Goal: Information Seeking & Learning: Learn about a topic

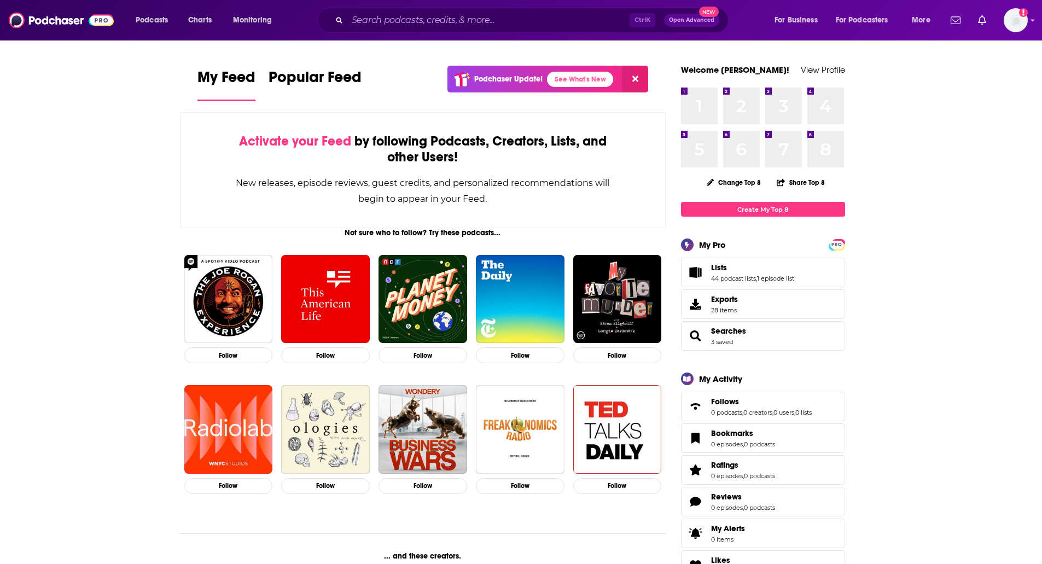
click at [448, 32] on div "Ctrl K Open Advanced New" at bounding box center [523, 20] width 412 height 25
click at [466, 22] on input "Search podcasts, credits, & more..." at bounding box center [488, 20] width 282 height 18
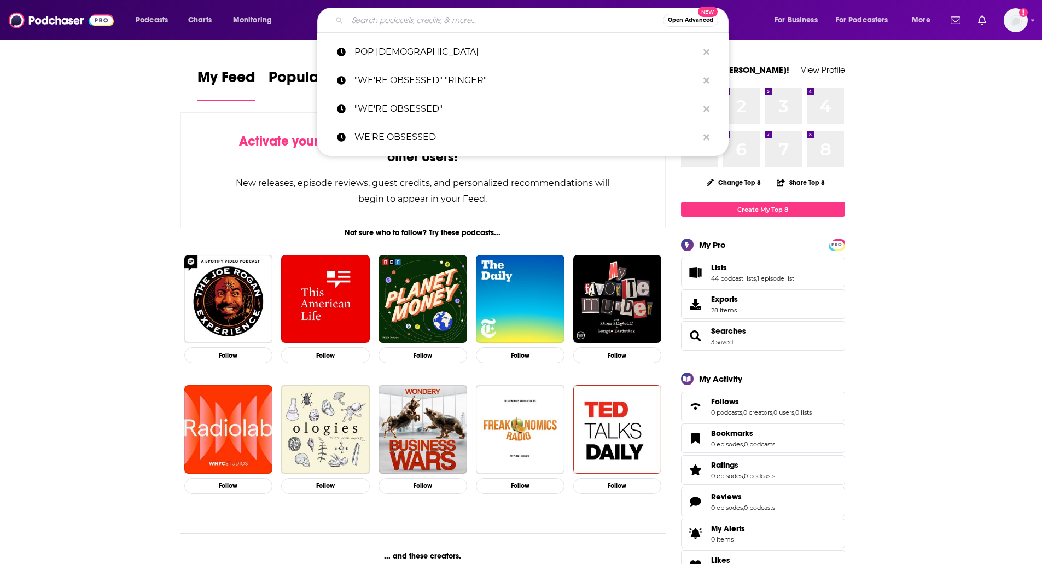
type input "e"
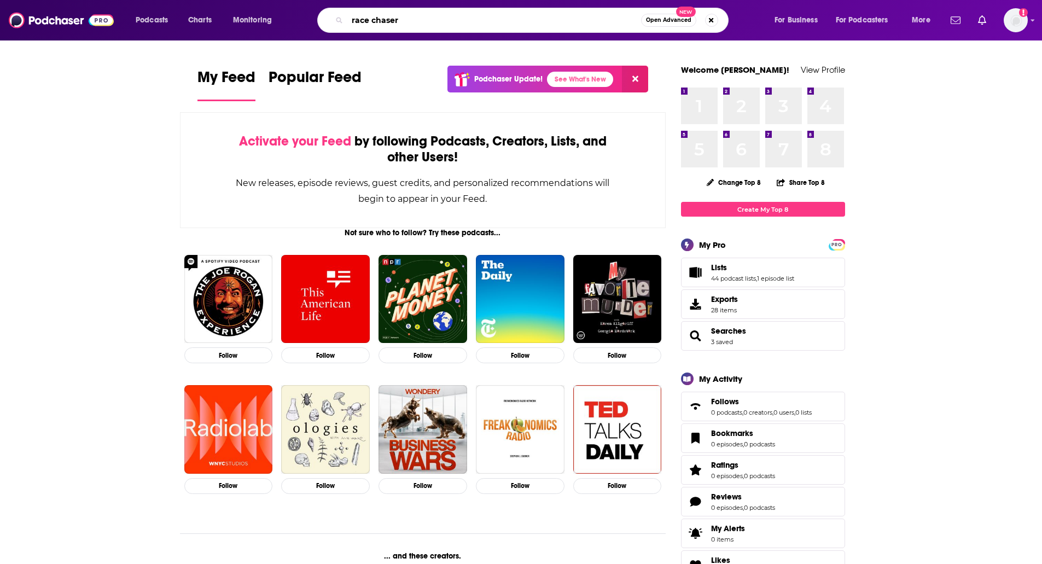
type input "race chaser"
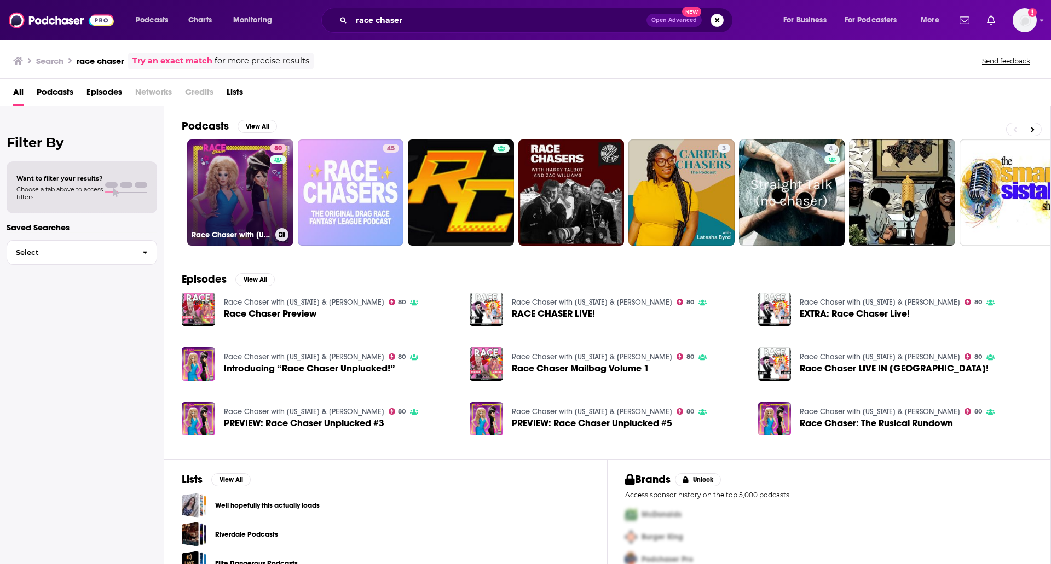
click at [227, 165] on link "80 Race Chaser with [US_STATE] & [PERSON_NAME]" at bounding box center [240, 193] width 106 height 106
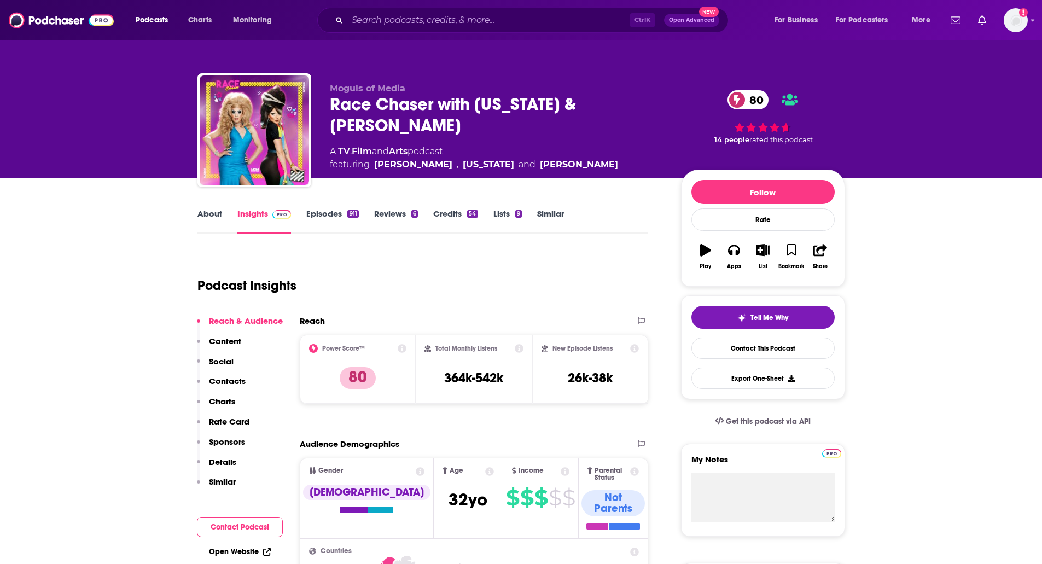
click at [308, 222] on link "Episodes 911" at bounding box center [332, 220] width 52 height 25
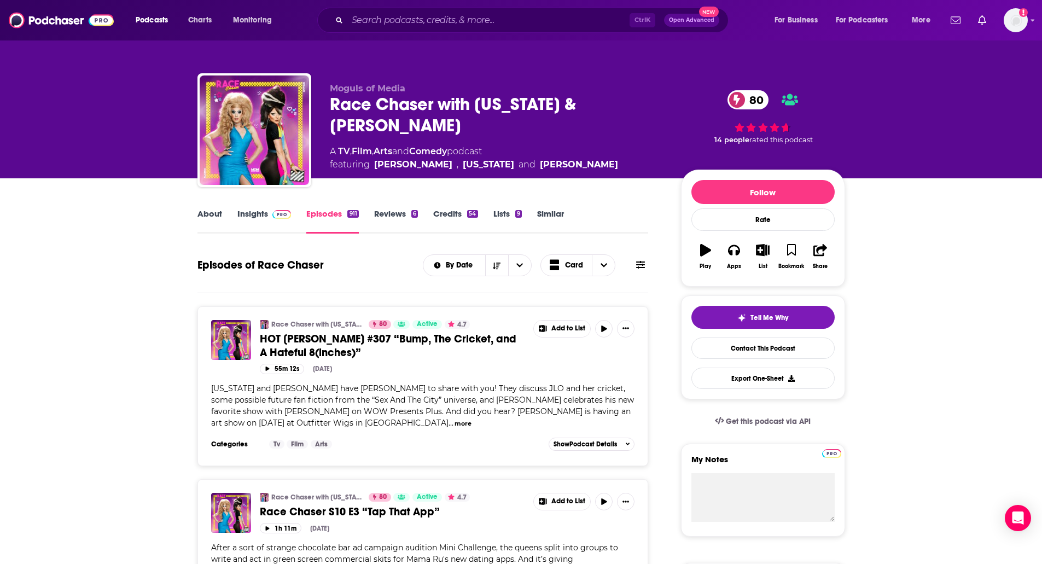
click at [256, 216] on link "Insights" at bounding box center [265, 220] width 54 height 25
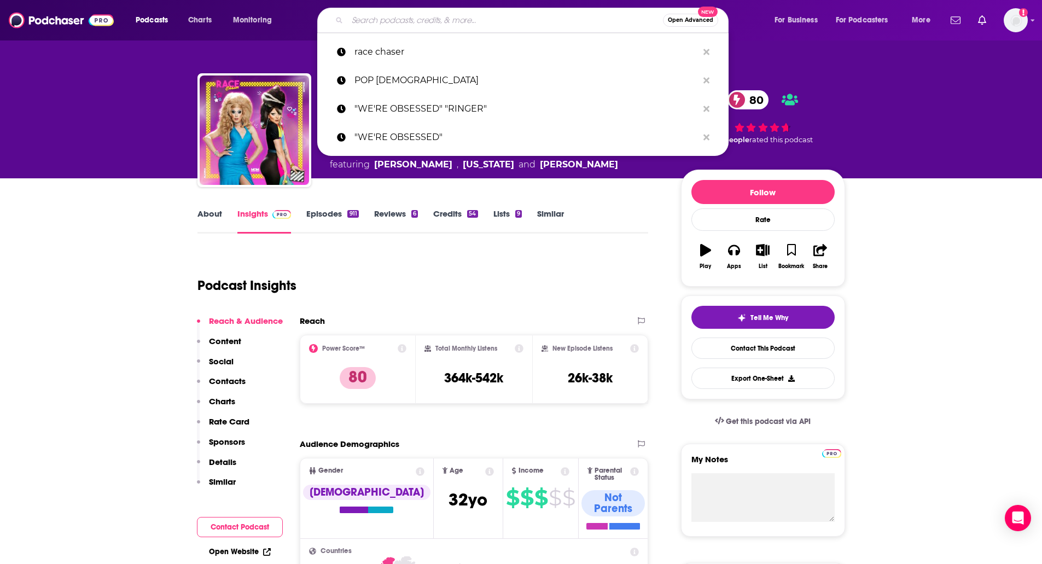
click at [384, 22] on input "Search podcasts, credits, & more..." at bounding box center [505, 20] width 316 height 18
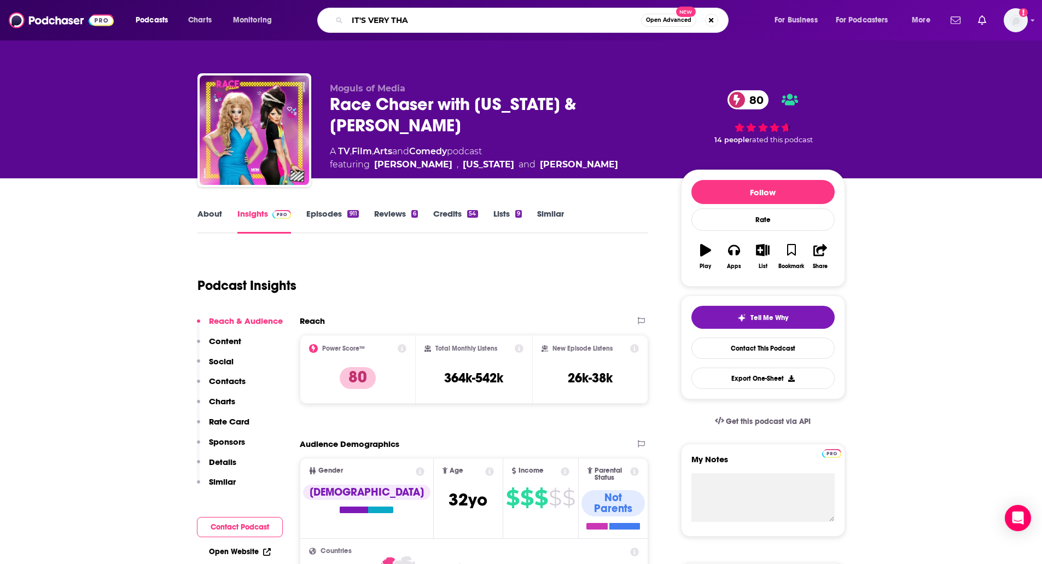
type input "IT'S VERY THAT"
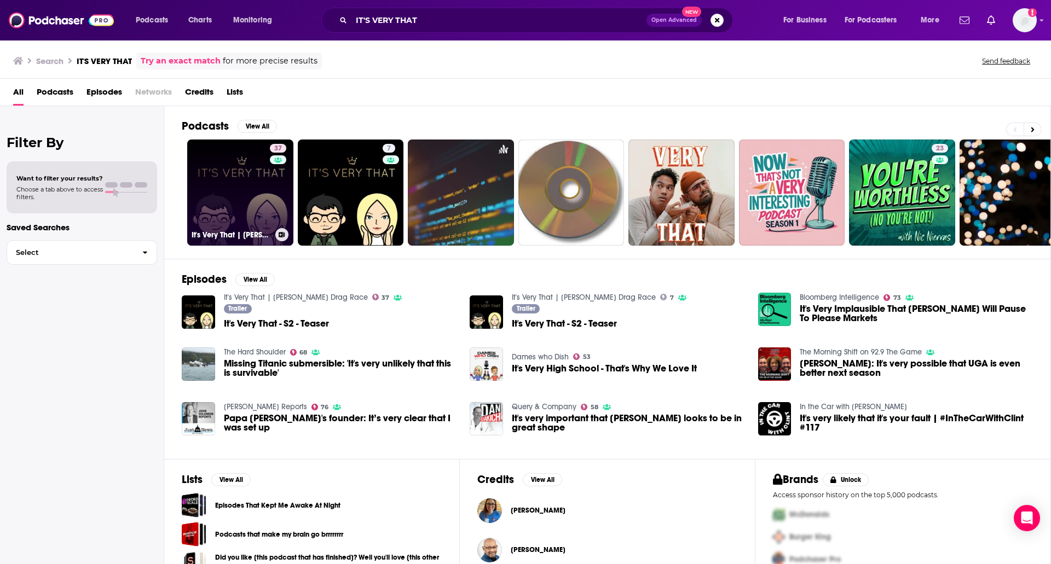
click at [215, 176] on link "37 It's Very That | [PERSON_NAME] Drag Race" at bounding box center [240, 193] width 106 height 106
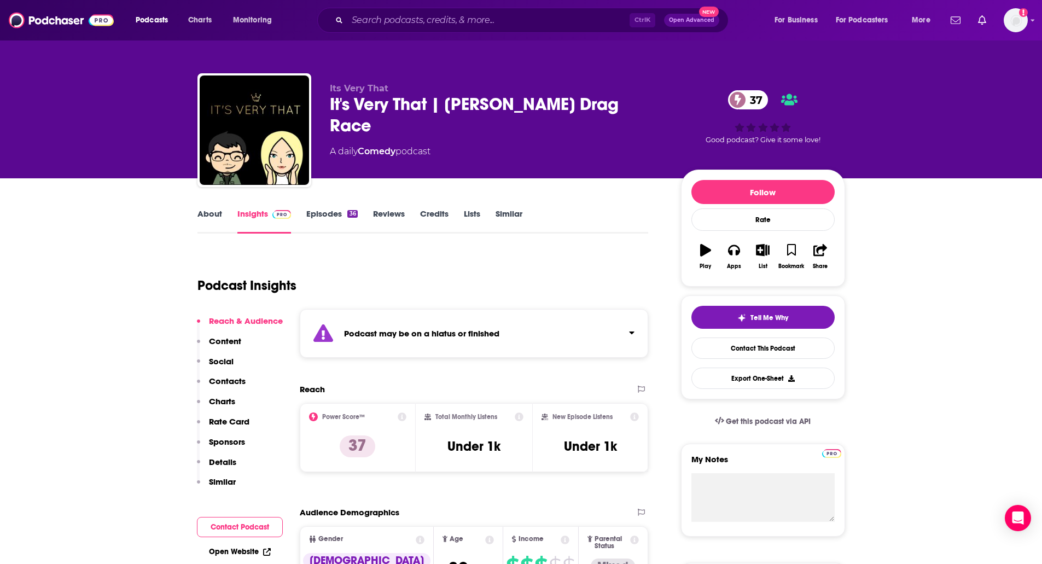
click at [199, 211] on link "About" at bounding box center [210, 220] width 25 height 25
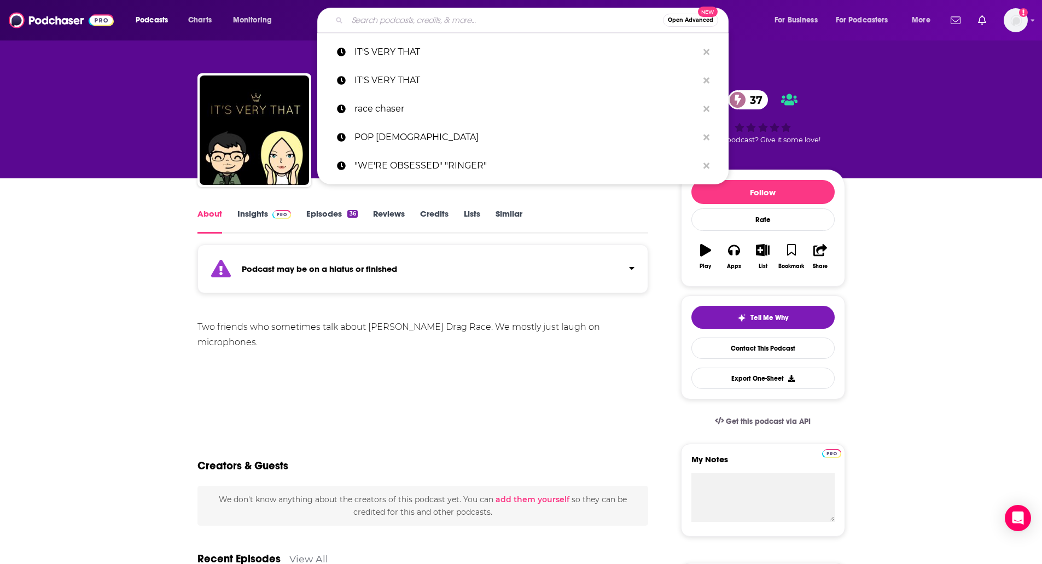
click at [413, 21] on input "Search podcasts, credits, & more..." at bounding box center [505, 20] width 316 height 18
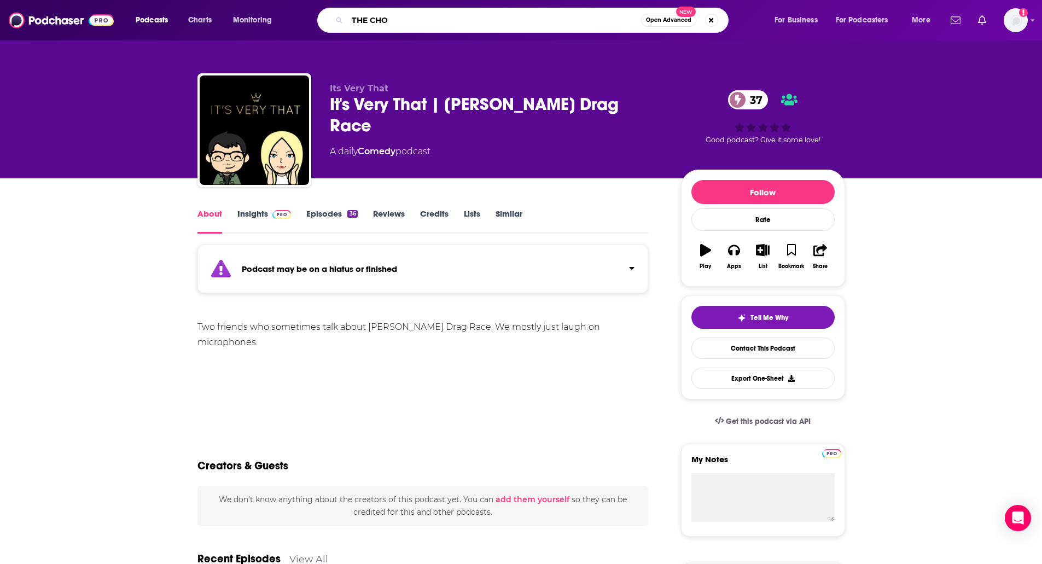
type input "THE CHOP"
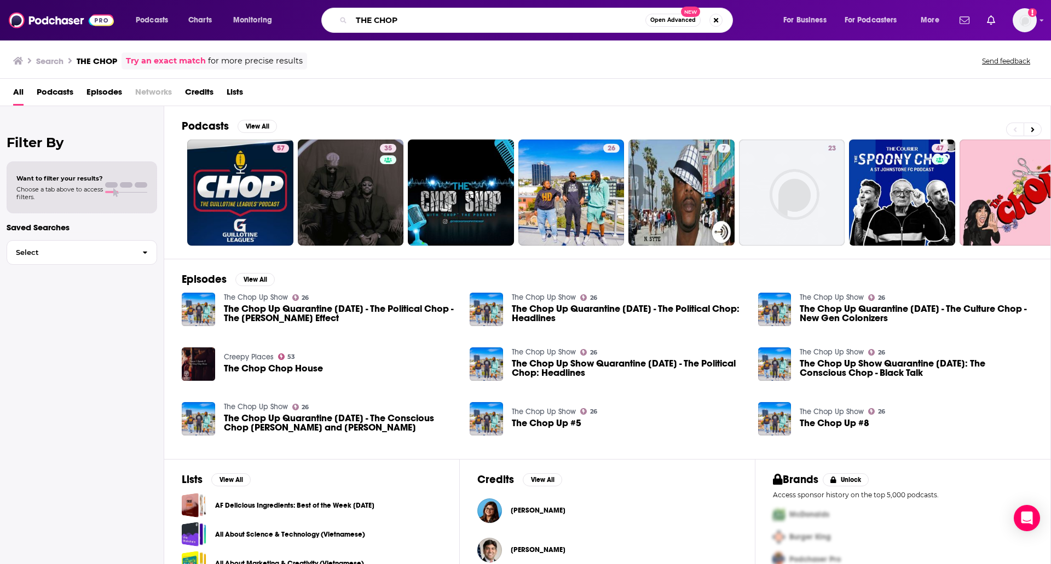
click at [516, 19] on input "THE CHOP" at bounding box center [498, 20] width 294 height 18
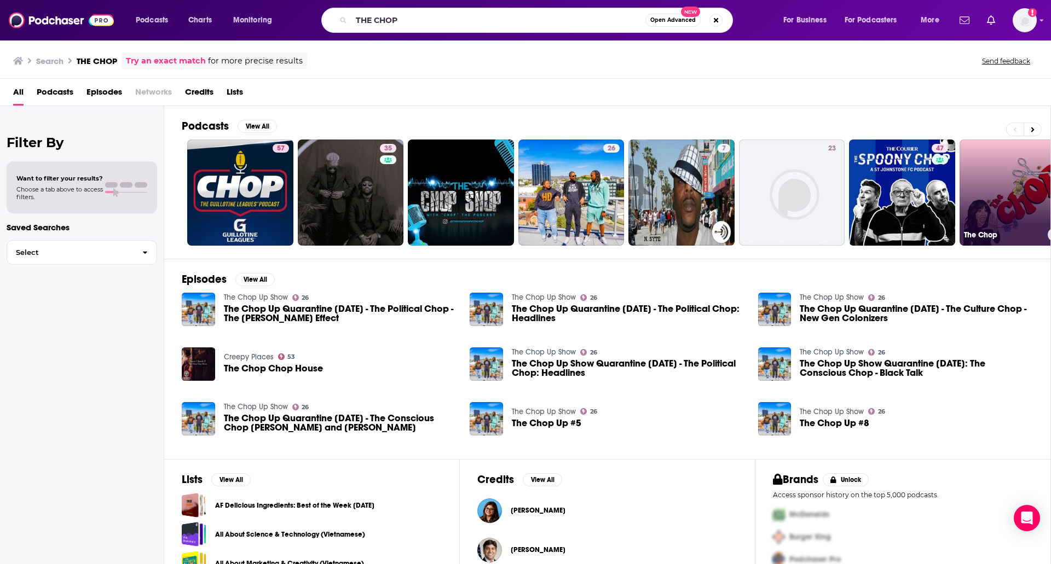
click at [993, 183] on link "The Chop" at bounding box center [1012, 193] width 106 height 106
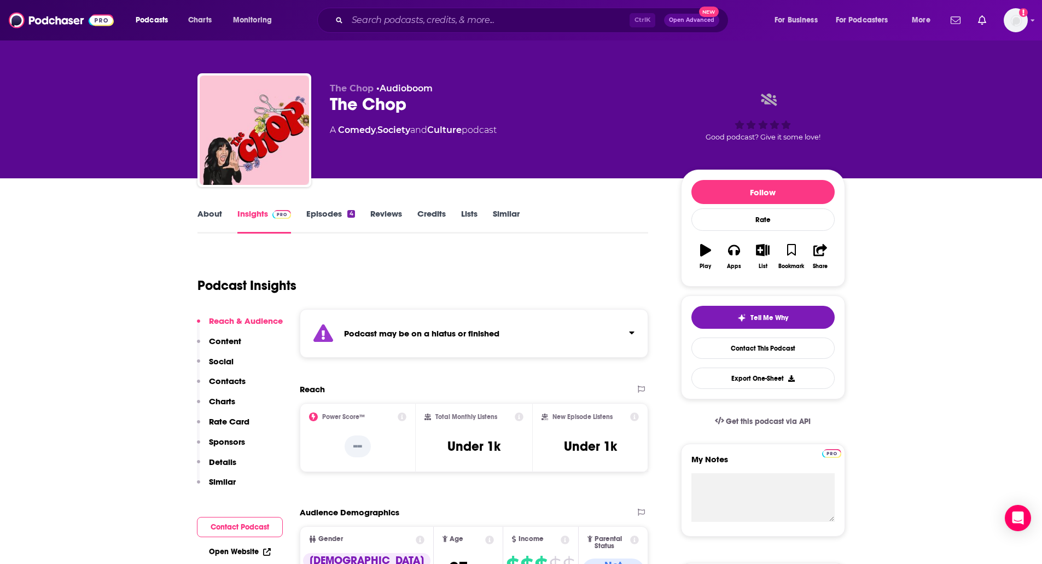
click at [213, 223] on link "About" at bounding box center [210, 220] width 25 height 25
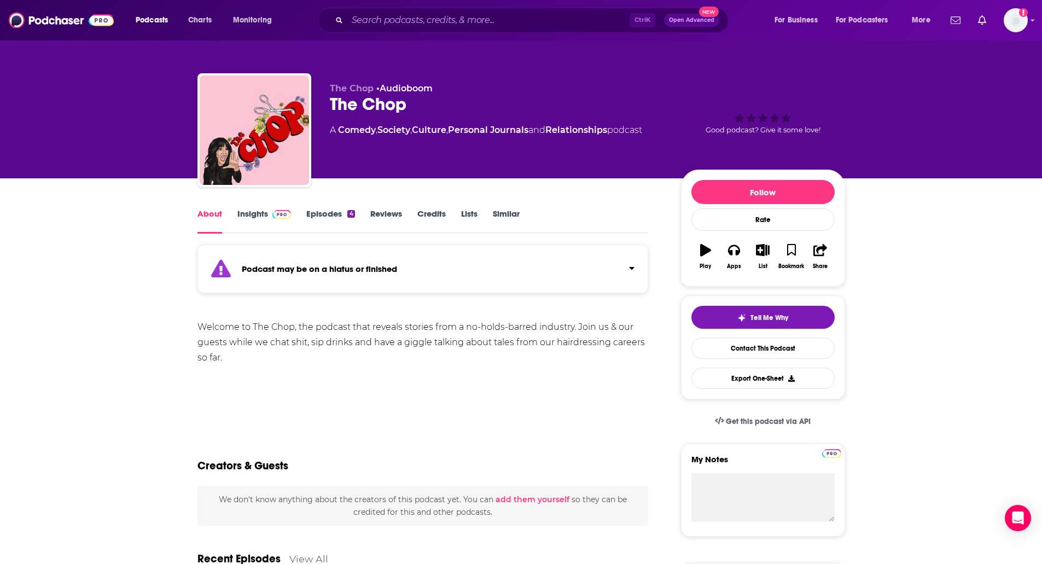
click at [470, 8] on div "Ctrl K Open Advanced New" at bounding box center [523, 20] width 412 height 25
paste input "[PERSON_NAME] Royale and [GEOGRAPHIC_DATA][PERSON_NAME][GEOGRAPHIC_DATA]"
type input "[PERSON_NAME] Royale and [GEOGRAPHIC_DATA][PERSON_NAME][GEOGRAPHIC_DATA]"
click at [417, 23] on input "[PERSON_NAME] Royale and [GEOGRAPHIC_DATA][PERSON_NAME][GEOGRAPHIC_DATA]" at bounding box center [488, 20] width 282 height 18
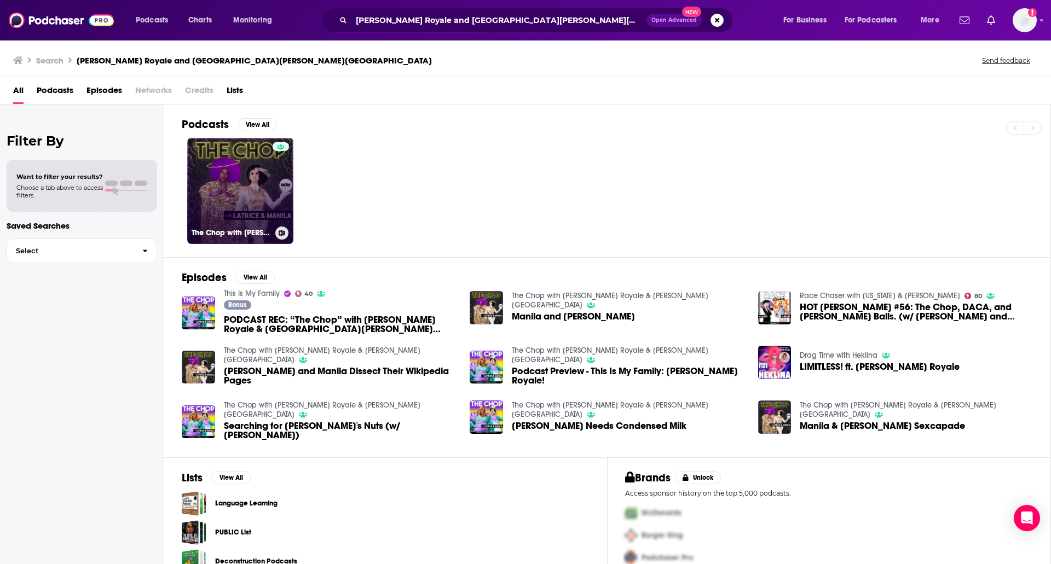
click at [187, 167] on link "The Chop with [PERSON_NAME] Royale & [PERSON_NAME][GEOGRAPHIC_DATA]" at bounding box center [240, 191] width 106 height 106
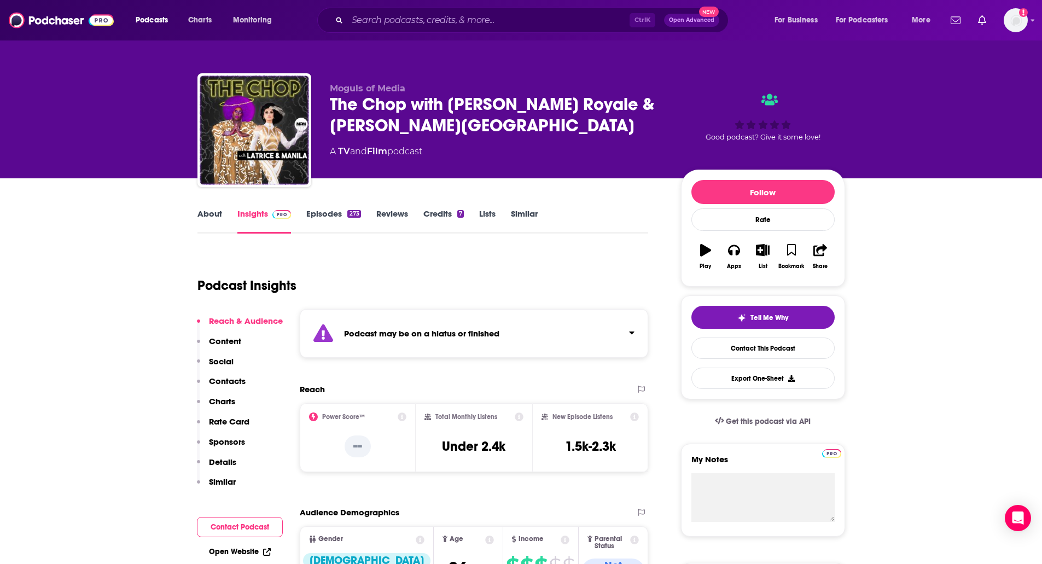
click at [338, 216] on link "Episodes 273" at bounding box center [333, 220] width 54 height 25
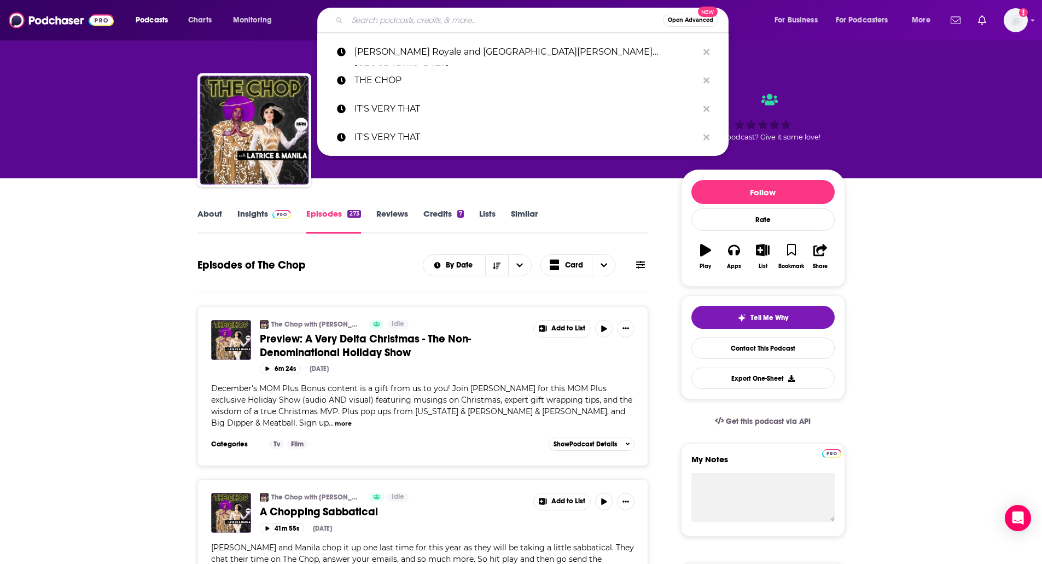
click at [351, 22] on input "Search podcasts, credits, & more..." at bounding box center [505, 20] width 316 height 18
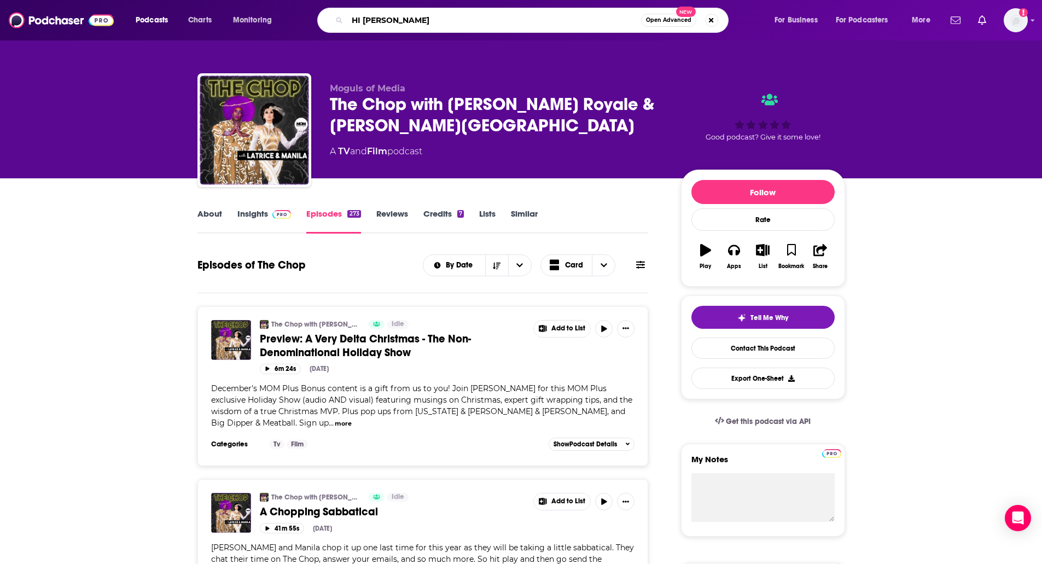
type input "HI [PERSON_NAME]"
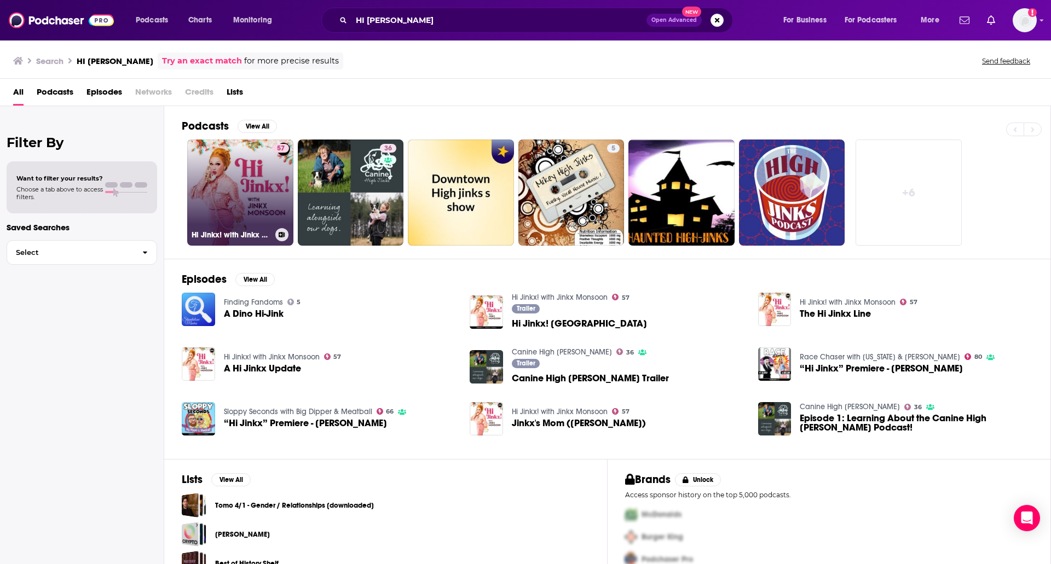
click at [238, 177] on link "57 Hi Jinkx! with Jinkx Monsoon" at bounding box center [240, 193] width 106 height 106
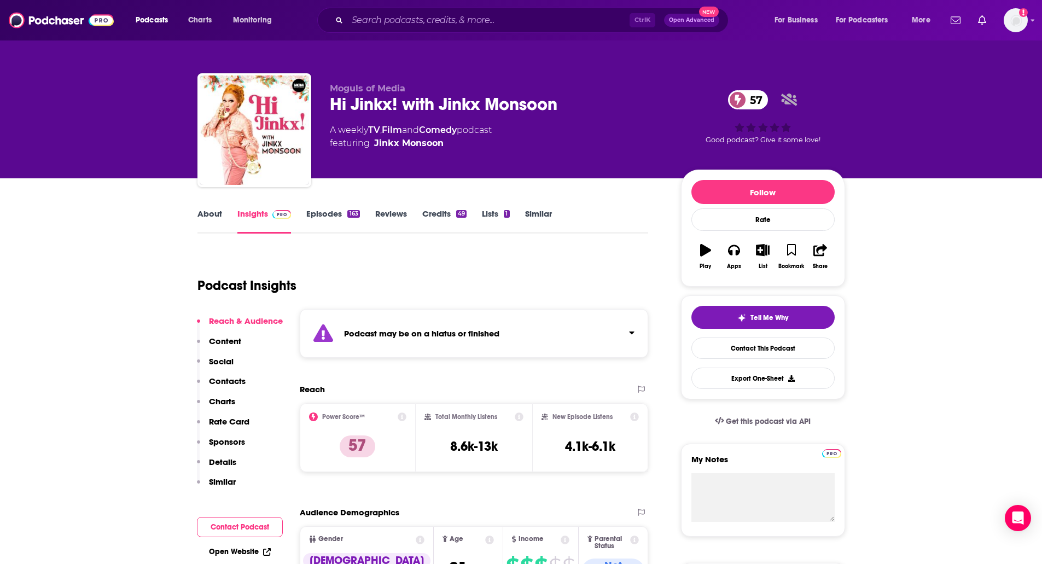
click at [339, 225] on link "Episodes 163" at bounding box center [332, 220] width 53 height 25
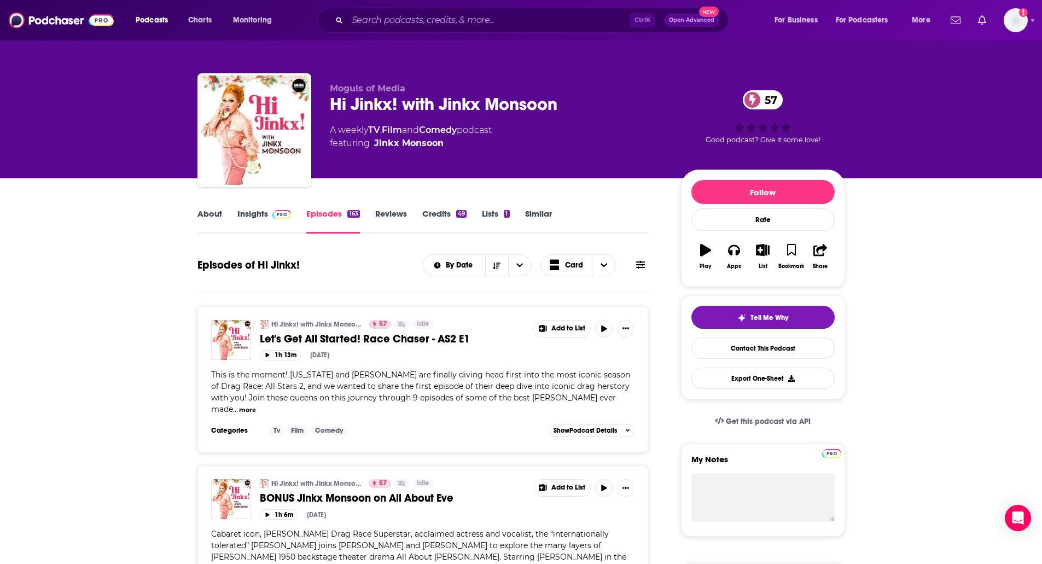
drag, startPoint x: 385, startPoint y: 30, endPoint x: 412, endPoint y: 16, distance: 29.9
click at [412, 16] on div "Ctrl K Open Advanced New" at bounding box center [523, 20] width 412 height 25
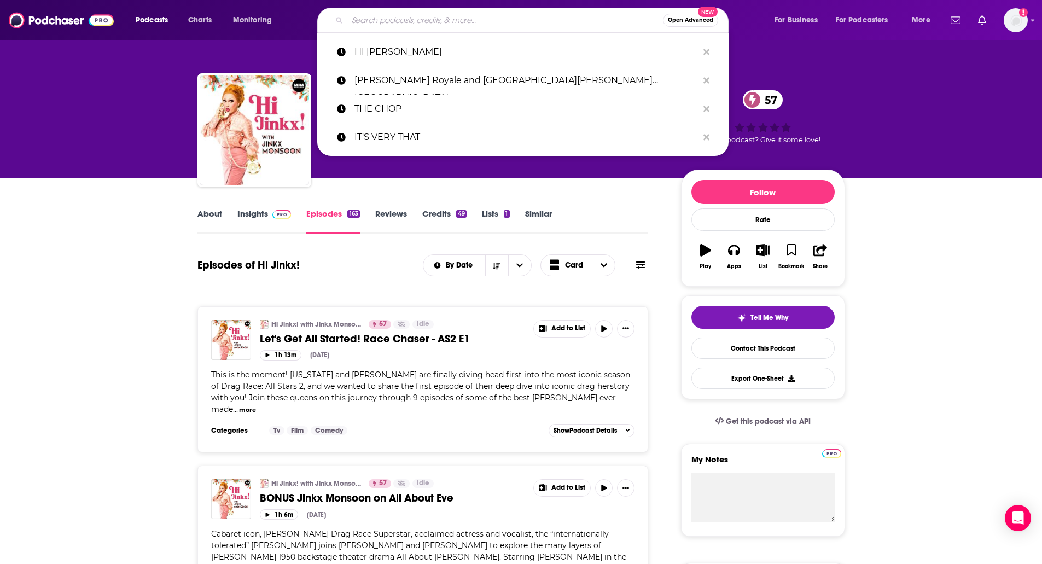
click at [412, 16] on input "Search podcasts, credits, & more..." at bounding box center [505, 20] width 316 height 18
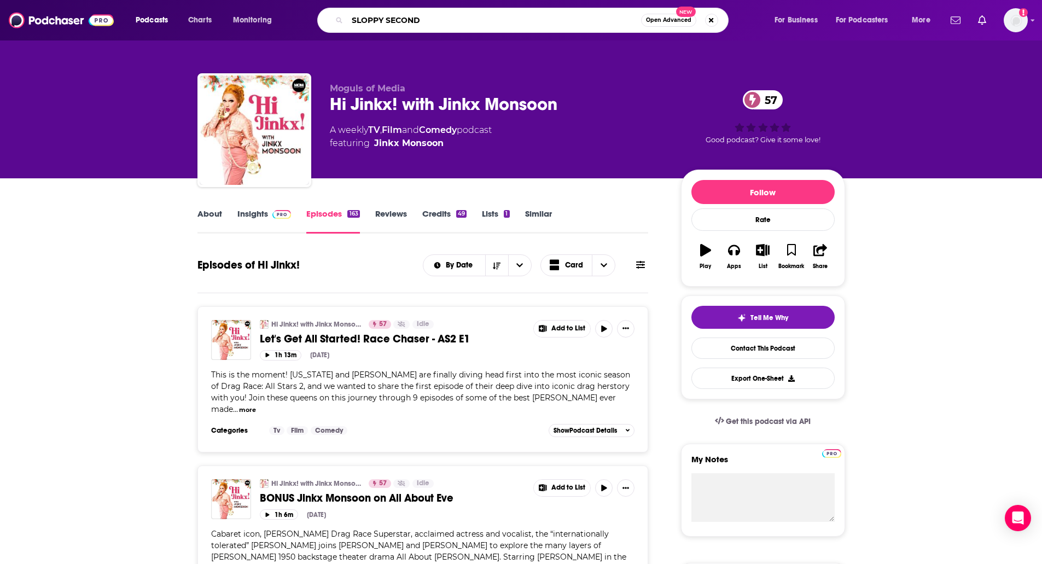
type input "SLOPPY SECONDS"
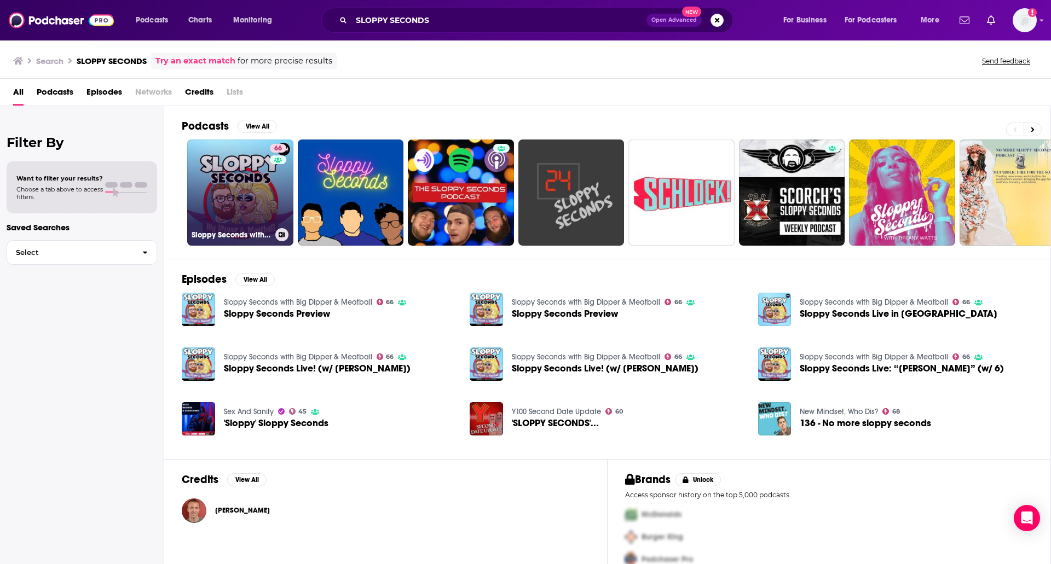
click at [210, 155] on link "66 Sloppy Seconds with Big Dipper & Meatball" at bounding box center [240, 193] width 106 height 106
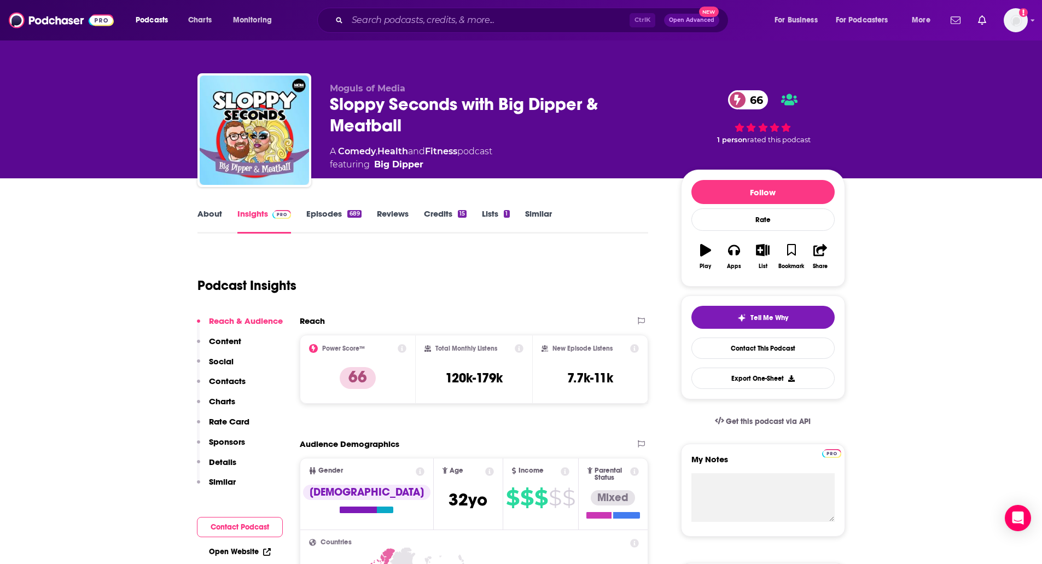
click at [321, 211] on link "Episodes 689" at bounding box center [333, 220] width 55 height 25
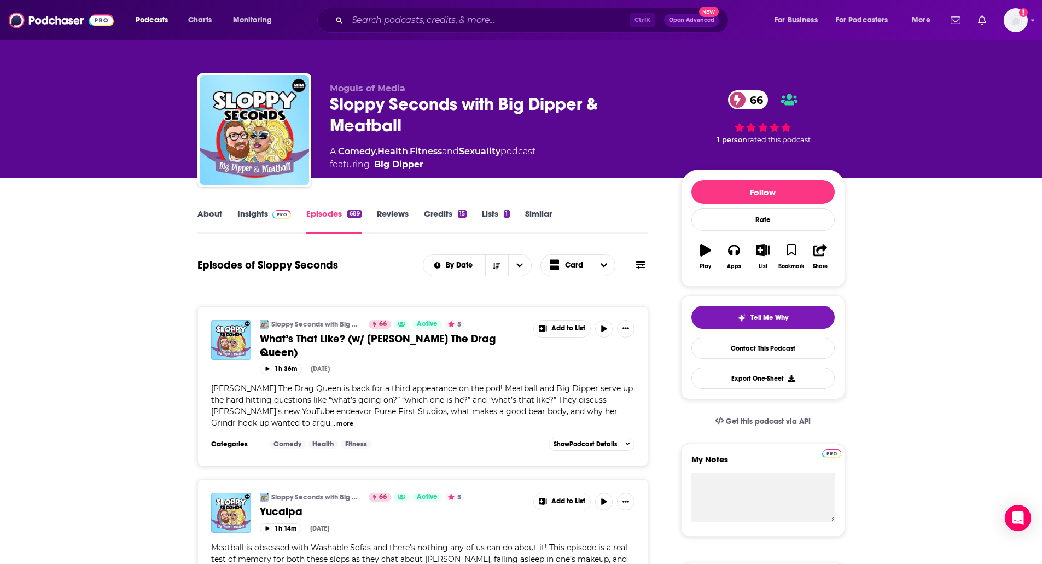
click at [208, 214] on link "About" at bounding box center [210, 220] width 25 height 25
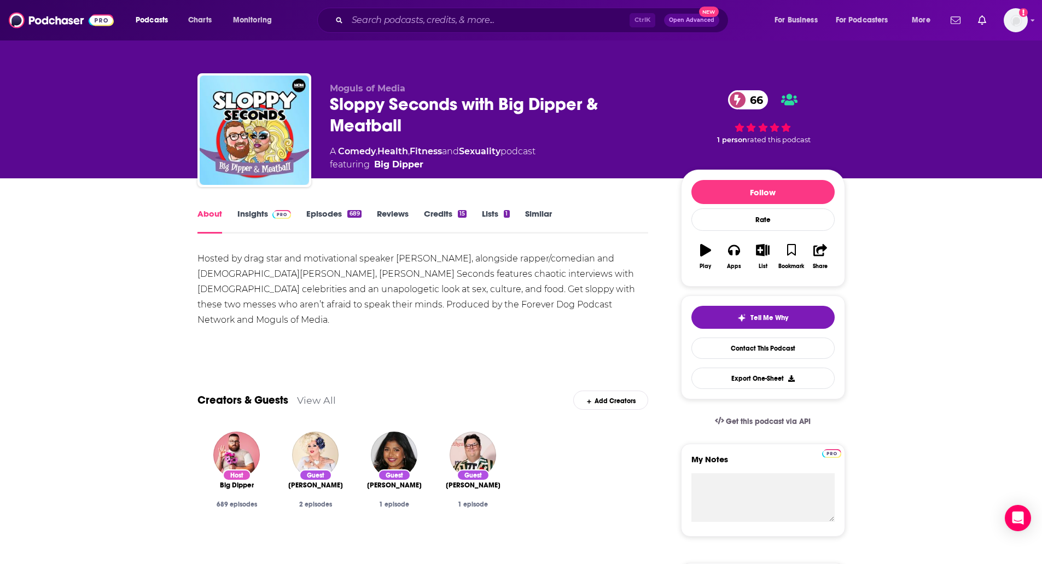
click at [329, 212] on link "Episodes 689" at bounding box center [333, 220] width 55 height 25
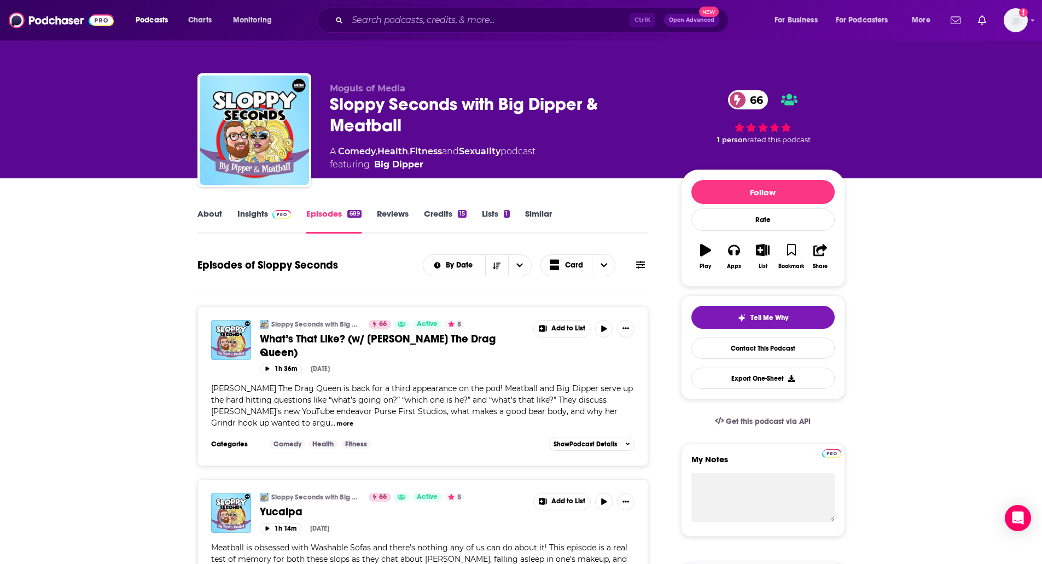
click at [246, 216] on link "Insights" at bounding box center [265, 220] width 54 height 25
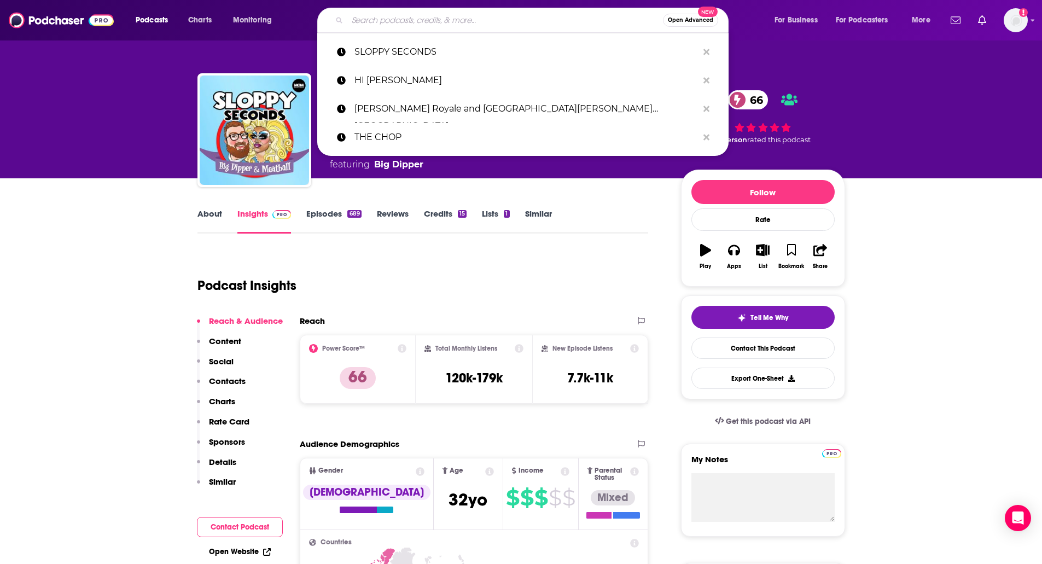
paste input "The [PERSON_NAME] Brothers"
type input "The [PERSON_NAME] Brothers"
click at [377, 13] on input "The [PERSON_NAME] Brothers" at bounding box center [505, 20] width 316 height 18
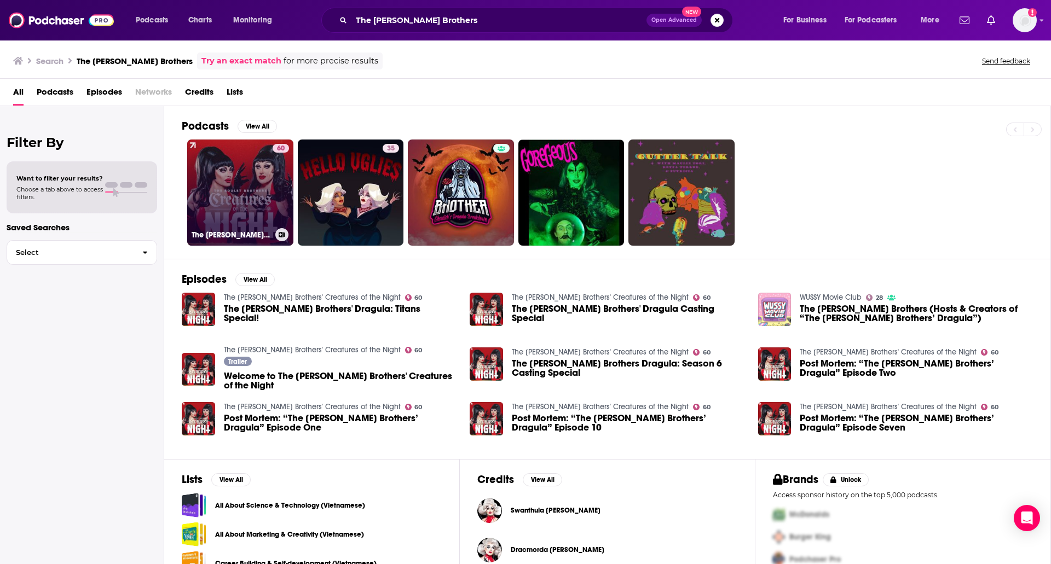
click at [246, 172] on link "60 The [PERSON_NAME] Brothers' Creatures of the Night" at bounding box center [240, 193] width 106 height 106
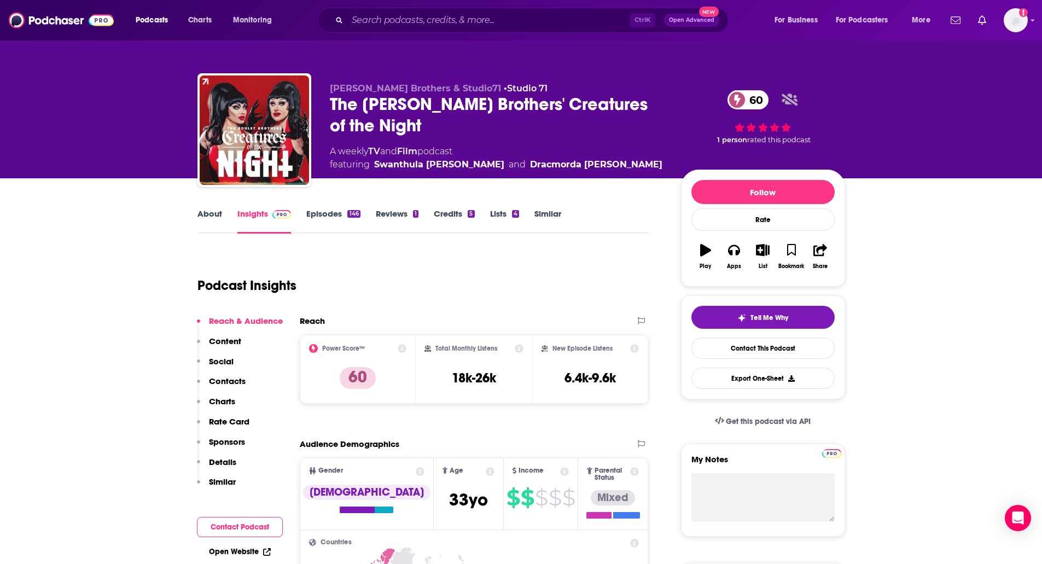
click at [314, 215] on link "Episodes 146" at bounding box center [333, 220] width 54 height 25
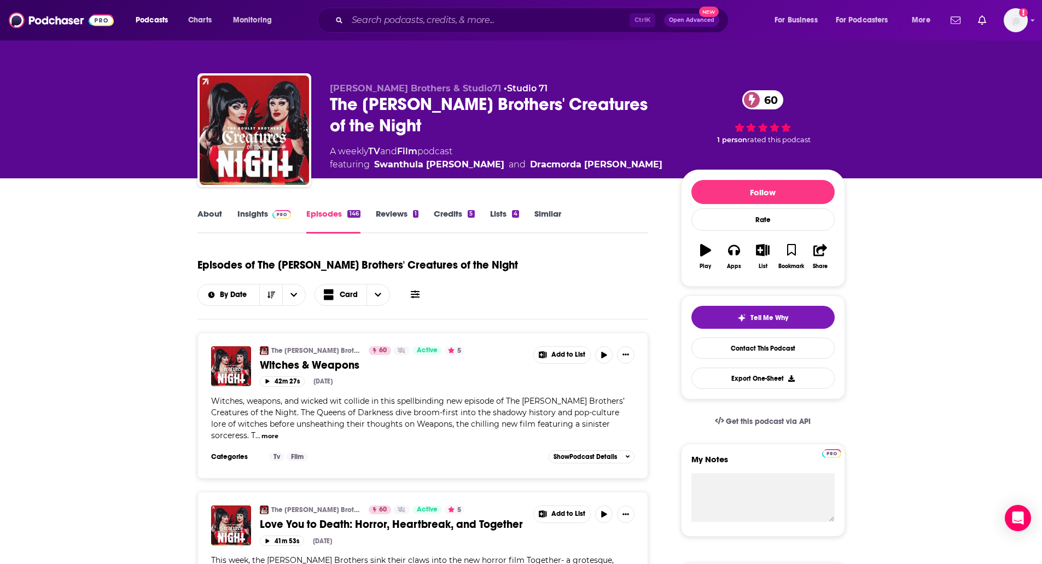
click at [211, 210] on link "About" at bounding box center [210, 220] width 25 height 25
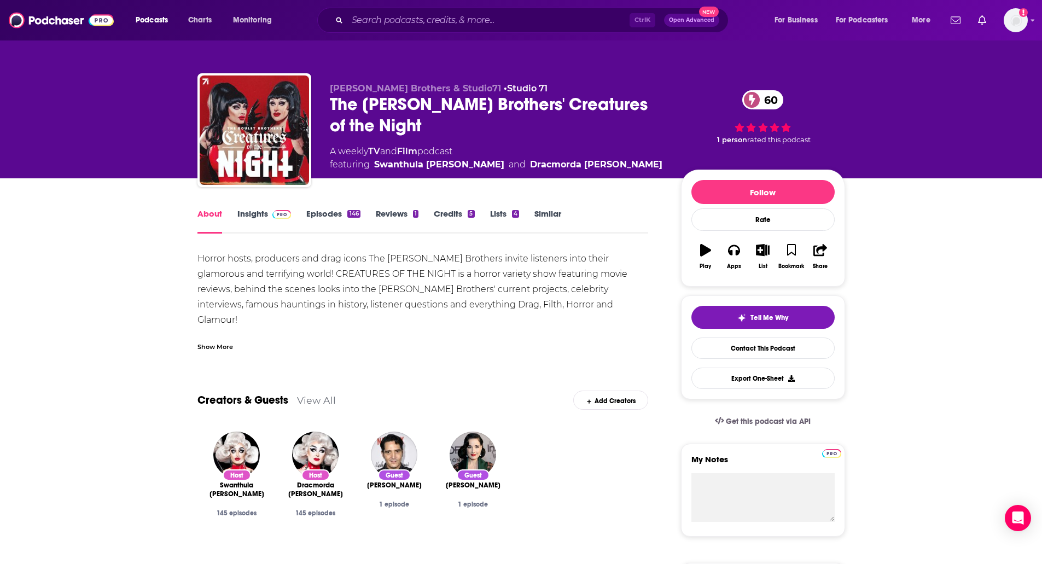
click at [204, 349] on div "Show More" at bounding box center [216, 346] width 36 height 10
